Goal: Information Seeking & Learning: Learn about a topic

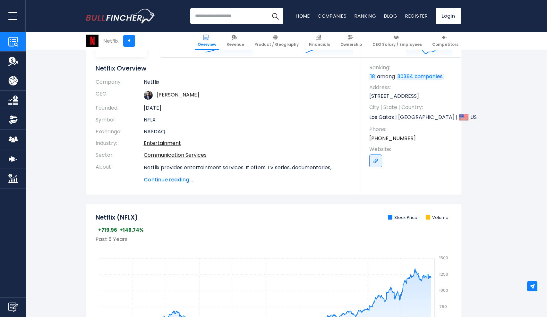
scroll to position [53, 0]
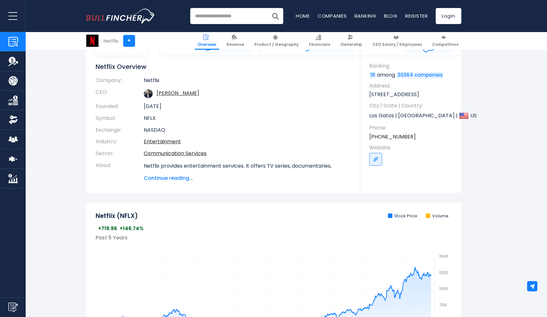
click at [169, 175] on span "Continue reading..." at bounding box center [247, 179] width 207 height 8
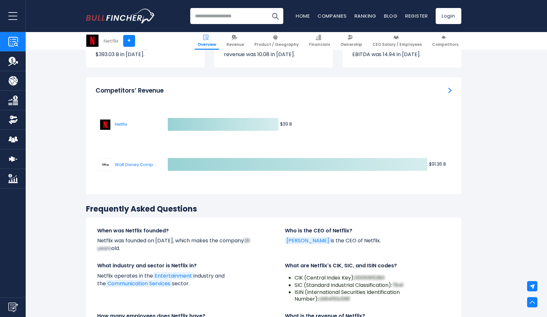
scroll to position [2032, 0]
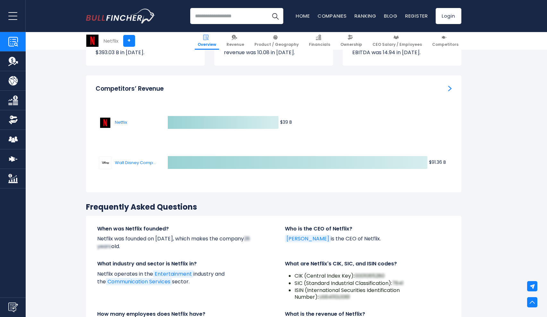
click at [452, 85] on link "Competitors’ Revenue" at bounding box center [450, 88] width 4 height 7
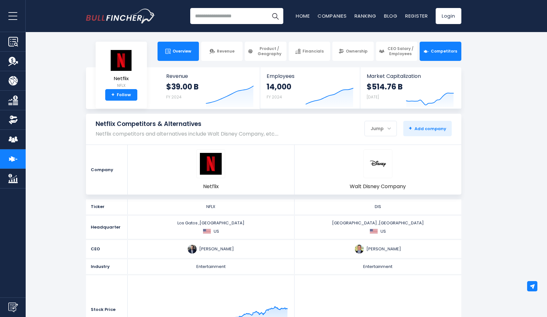
click at [188, 53] on span "Overview" at bounding box center [182, 51] width 19 height 5
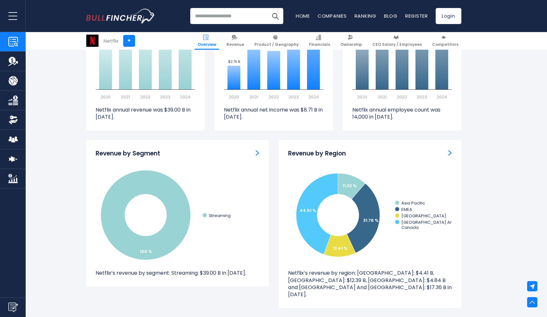
scroll to position [508, 0]
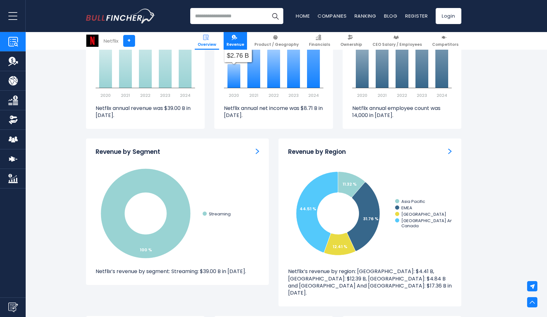
click at [237, 38] on img at bounding box center [234, 37] width 5 height 5
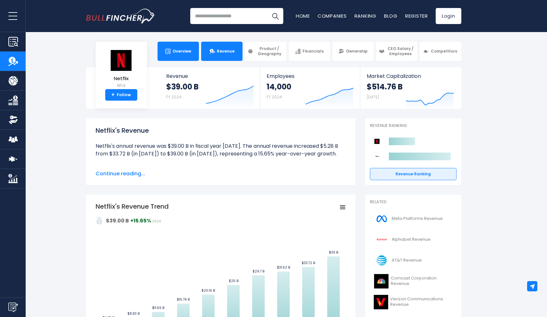
click at [184, 54] on span "Overview" at bounding box center [182, 51] width 19 height 5
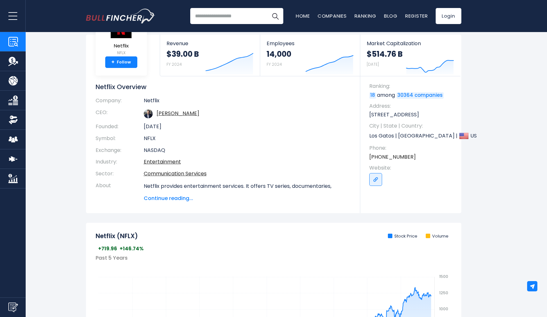
scroll to position [33, 0]
click at [176, 198] on span "Continue reading..." at bounding box center [247, 198] width 207 height 8
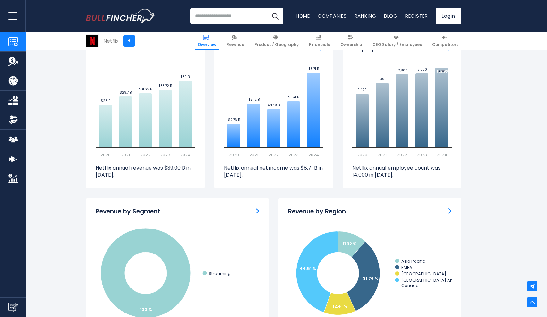
scroll to position [494, 0]
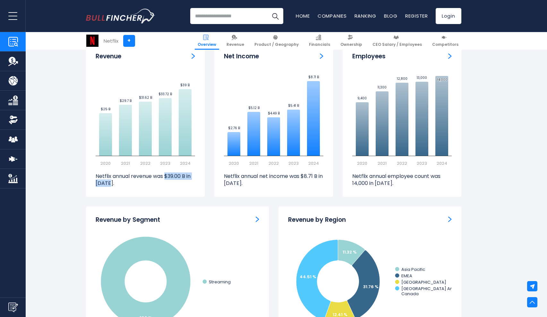
drag, startPoint x: 167, startPoint y: 173, endPoint x: 184, endPoint y: 180, distance: 19.1
click at [184, 180] on p "Netflix annual revenue was $39.00 B in 2024." at bounding box center [146, 180] width 100 height 14
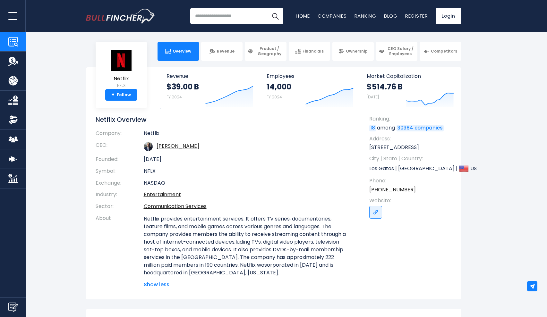
scroll to position [0, 0]
click at [429, 52] on img at bounding box center [426, 51] width 5 height 5
click at [443, 54] on span "Competitors" at bounding box center [444, 51] width 26 height 5
click at [457, 59] on link "Competitors" at bounding box center [440, 51] width 41 height 19
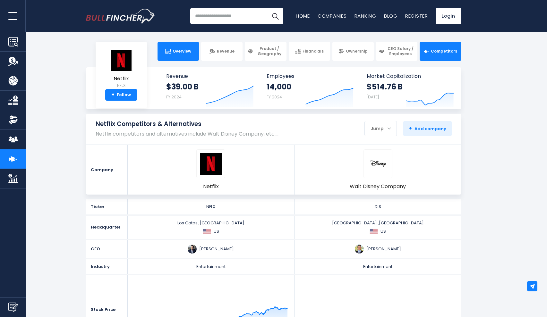
click at [189, 55] on link "Overview" at bounding box center [178, 51] width 41 height 19
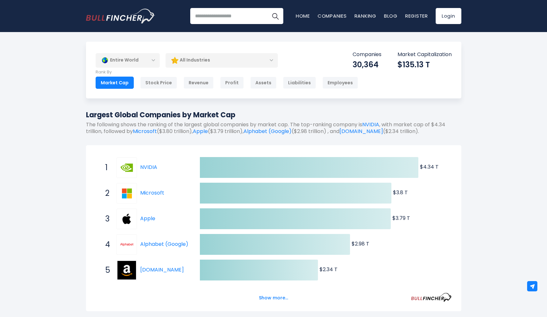
click at [237, 60] on div "All Industries" at bounding box center [222, 60] width 112 height 15
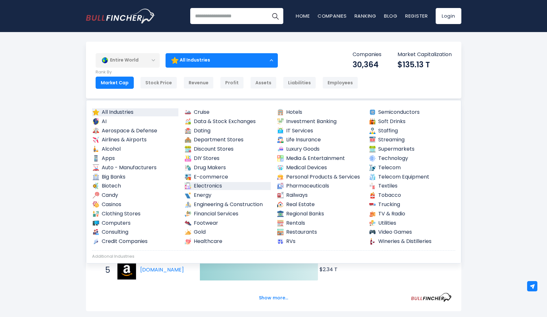
click at [247, 185] on link "Electronics" at bounding box center [227, 186] width 87 height 8
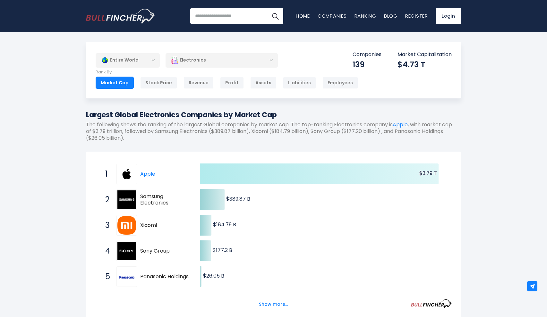
scroll to position [3, 0]
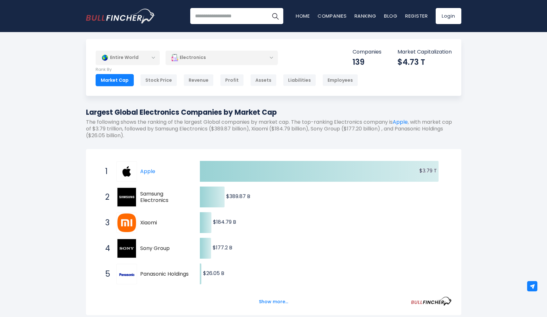
click at [187, 56] on div "Electronics" at bounding box center [222, 57] width 112 height 15
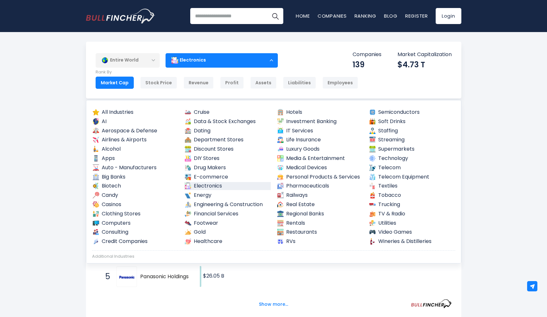
scroll to position [0, 0]
click at [146, 62] on div "Entire World" at bounding box center [128, 60] width 64 height 15
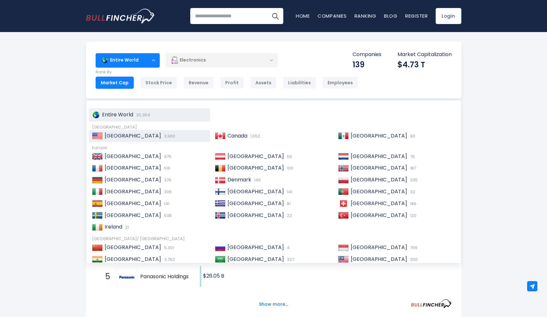
click at [130, 136] on span "[GEOGRAPHIC_DATA]" at bounding box center [133, 135] width 56 height 7
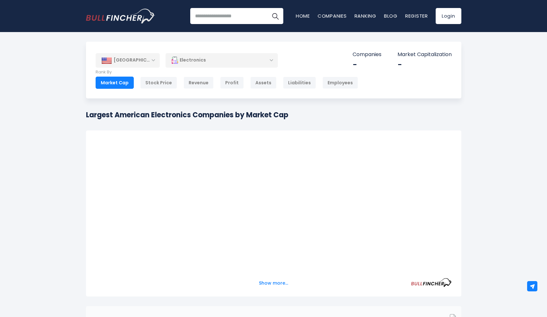
click at [204, 63] on div "Electronics" at bounding box center [222, 60] width 112 height 15
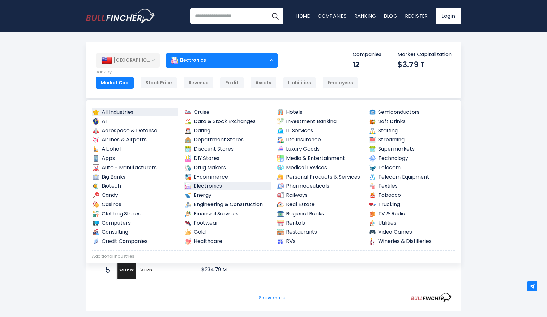
click at [123, 111] on link "All Industries" at bounding box center [135, 112] width 87 height 8
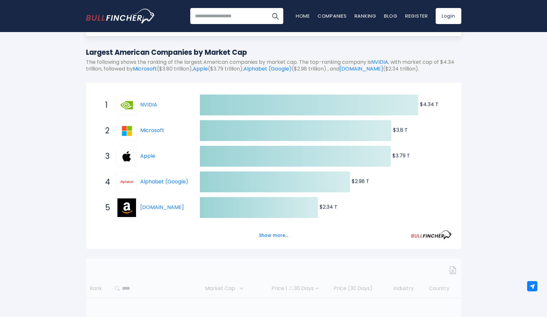
scroll to position [105, 0]
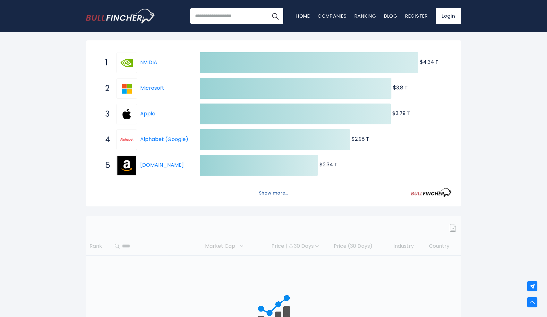
click at [281, 195] on button "Show more..." at bounding box center [273, 193] width 37 height 11
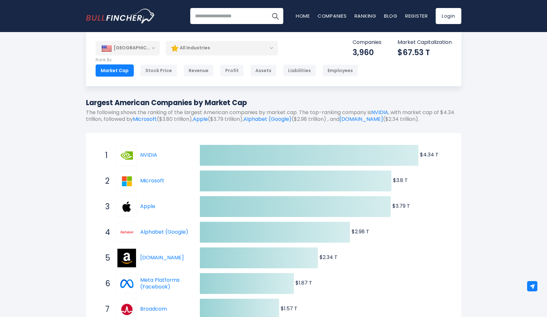
scroll to position [14, 0]
